Goal: Information Seeking & Learning: Check status

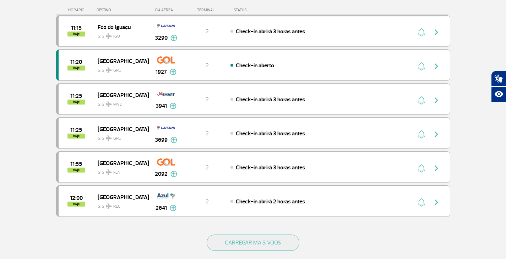
scroll to position [603, 0]
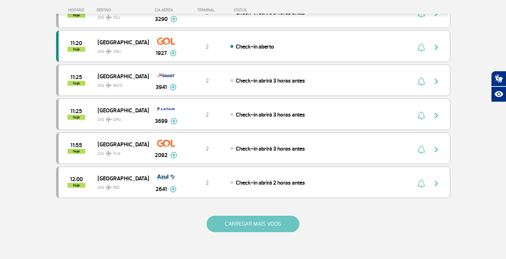
click at [260, 224] on button "CARREGAR MAIS VOOS" at bounding box center [253, 224] width 93 height 16
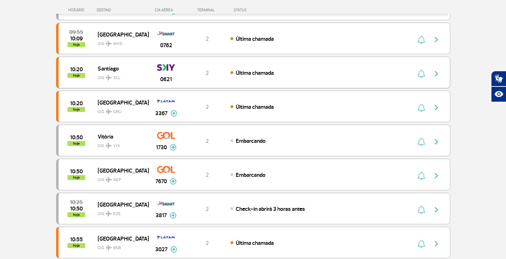
scroll to position [213, 0]
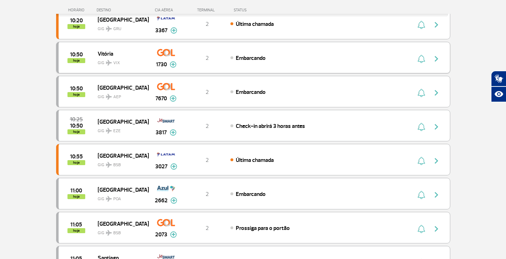
scroll to position [355, 0]
